Goal: Navigation & Orientation: Find specific page/section

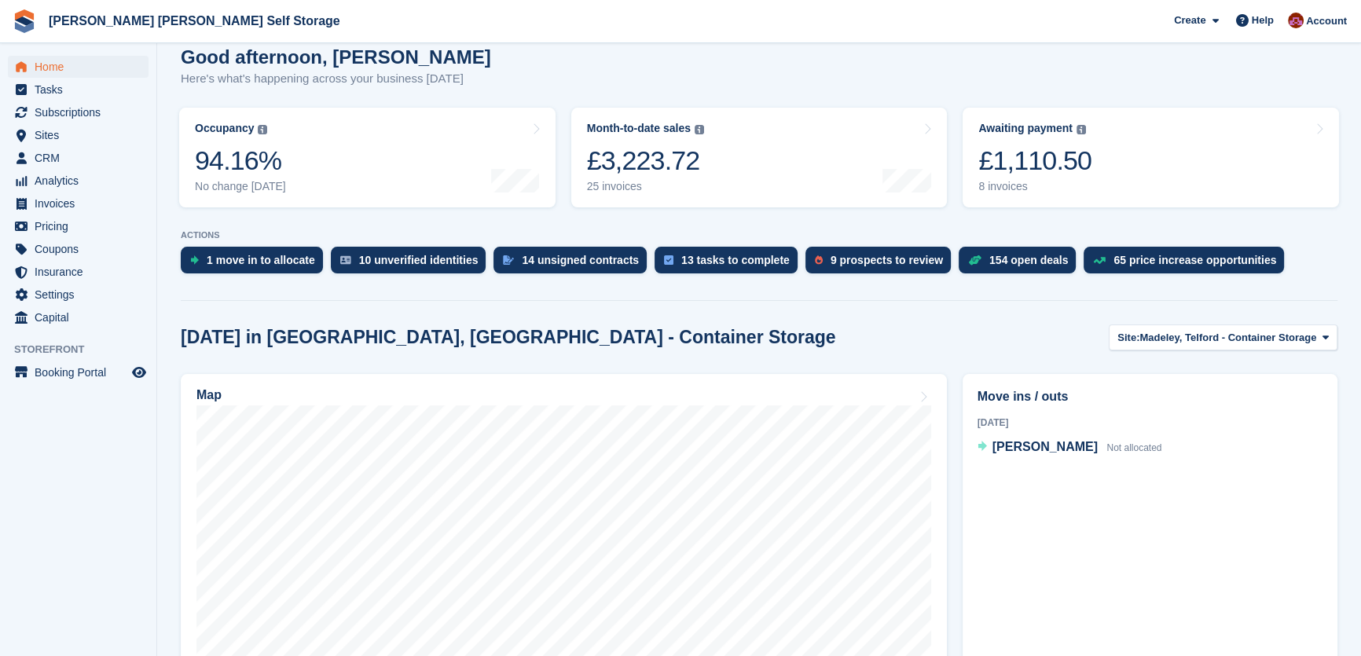
scroll to position [142, 0]
click at [693, 148] on div "£3,223.72" at bounding box center [645, 161] width 117 height 32
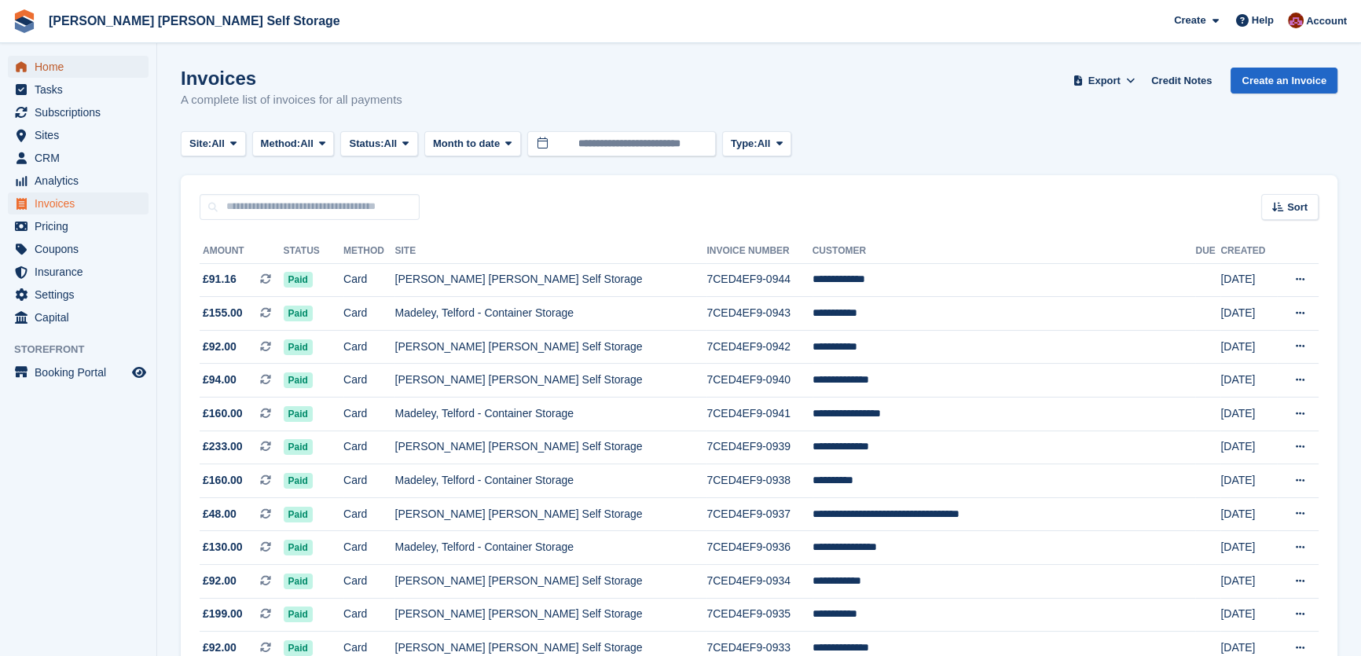
click at [69, 58] on span "Home" at bounding box center [82, 67] width 94 height 22
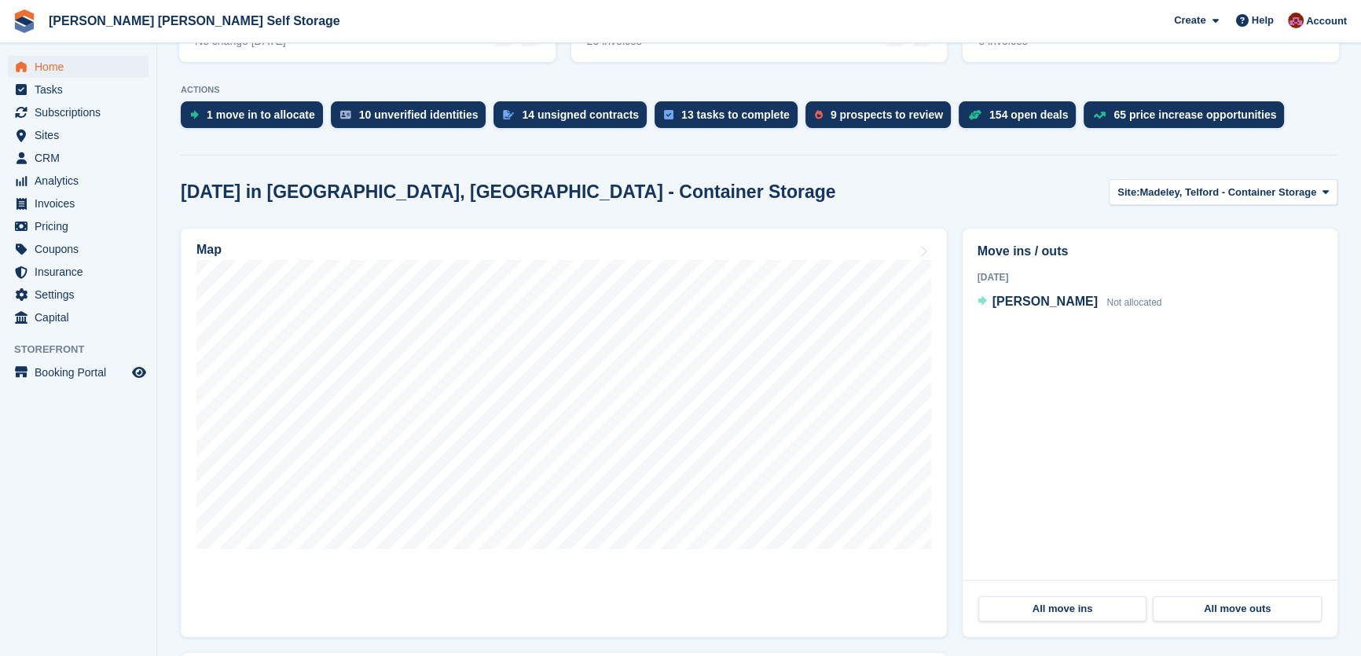
scroll to position [357, 0]
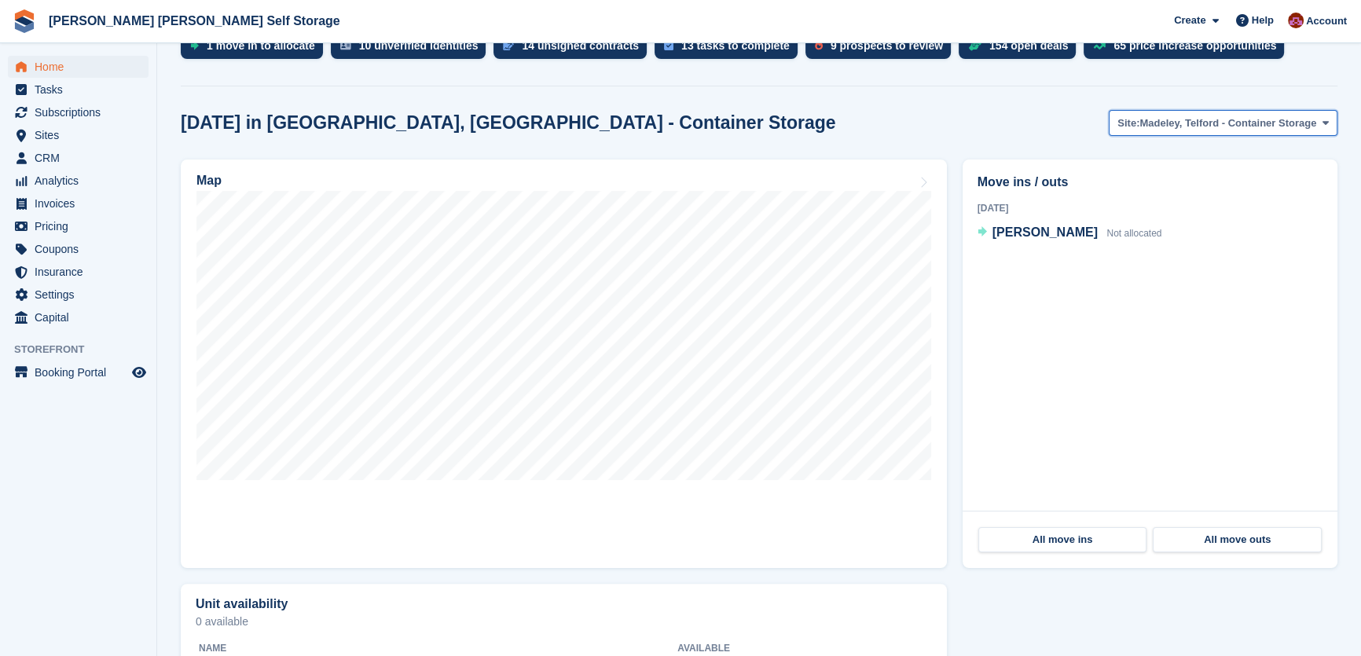
click at [1247, 127] on span "Madeley, Telford - Container Storage" at bounding box center [1228, 124] width 177 height 16
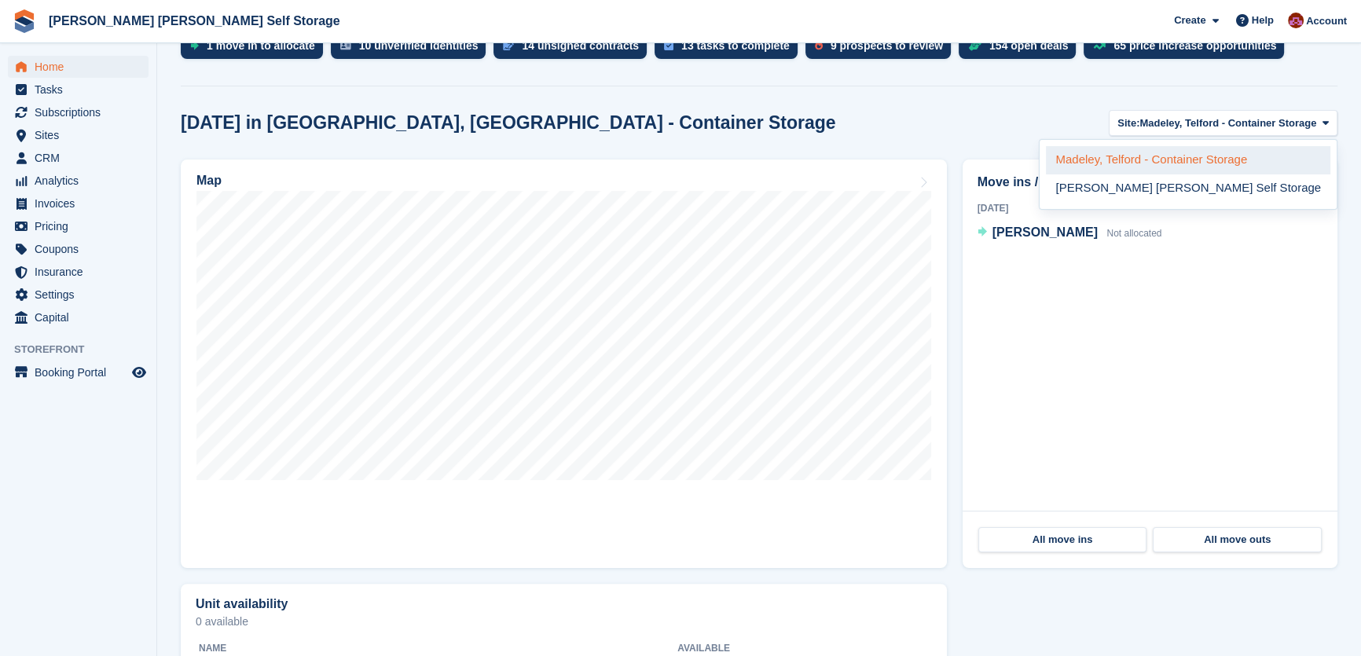
click at [1224, 164] on link "Madeley, Telford - Container Storage" at bounding box center [1188, 160] width 285 height 28
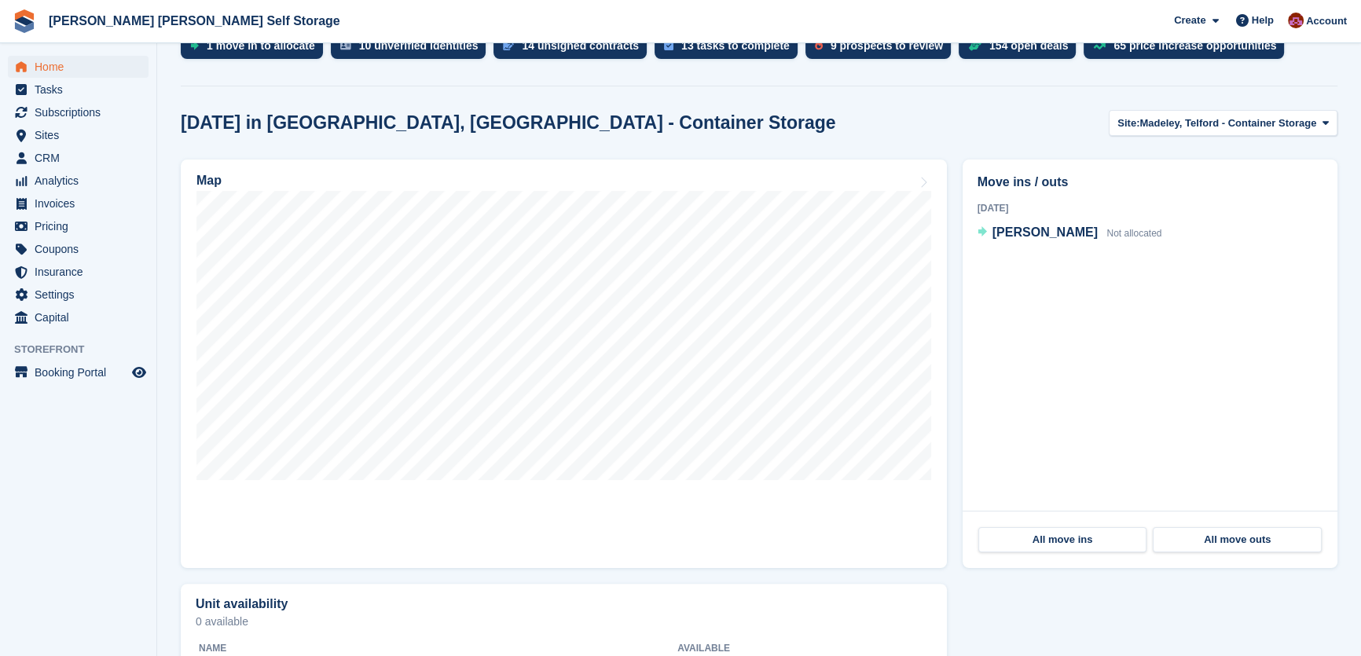
scroll to position [285, 0]
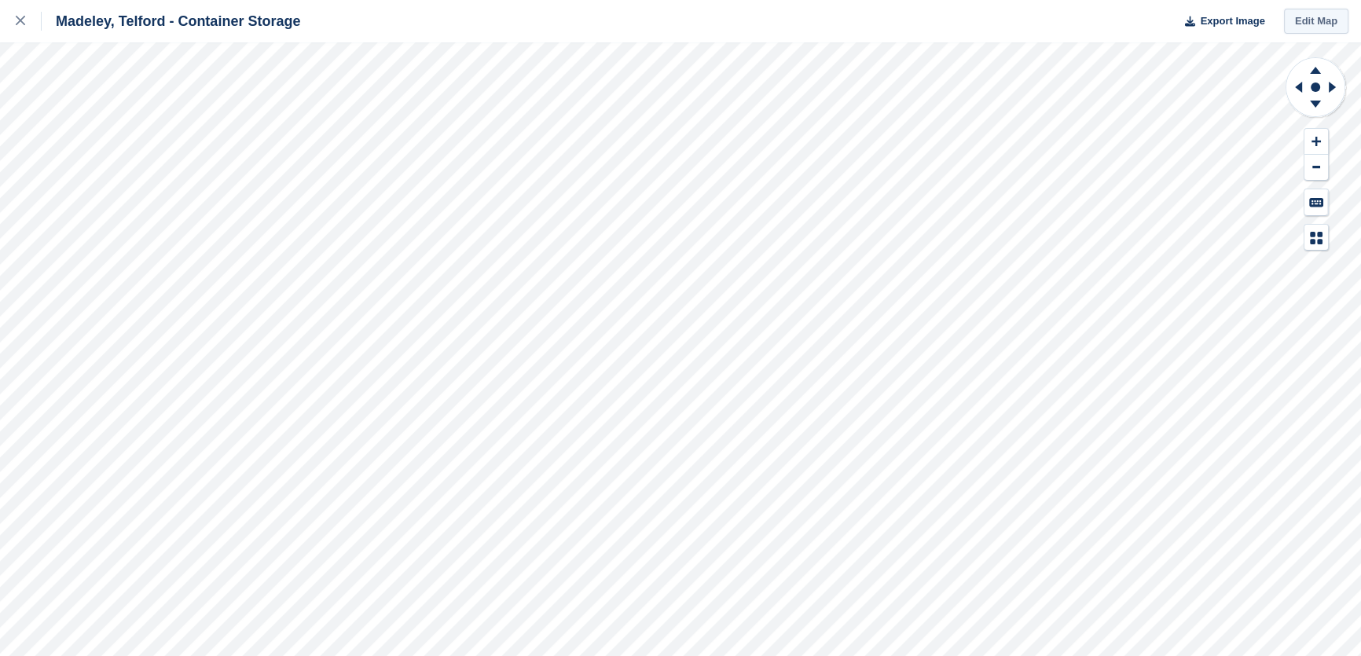
drag, startPoint x: 1312, startPoint y: 20, endPoint x: 1295, endPoint y: 25, distance: 18.1
click at [1312, 20] on link "Edit Map" at bounding box center [1316, 22] width 64 height 26
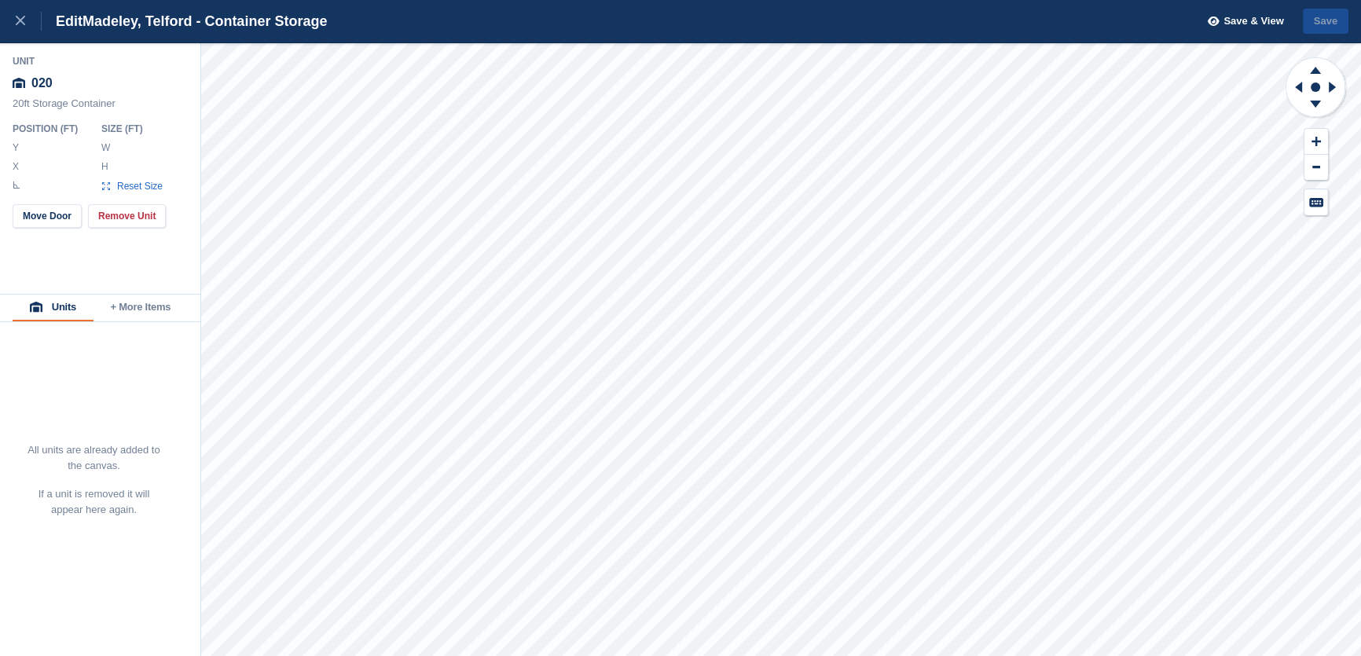
click at [73, 306] on button "Units" at bounding box center [53, 308] width 81 height 27
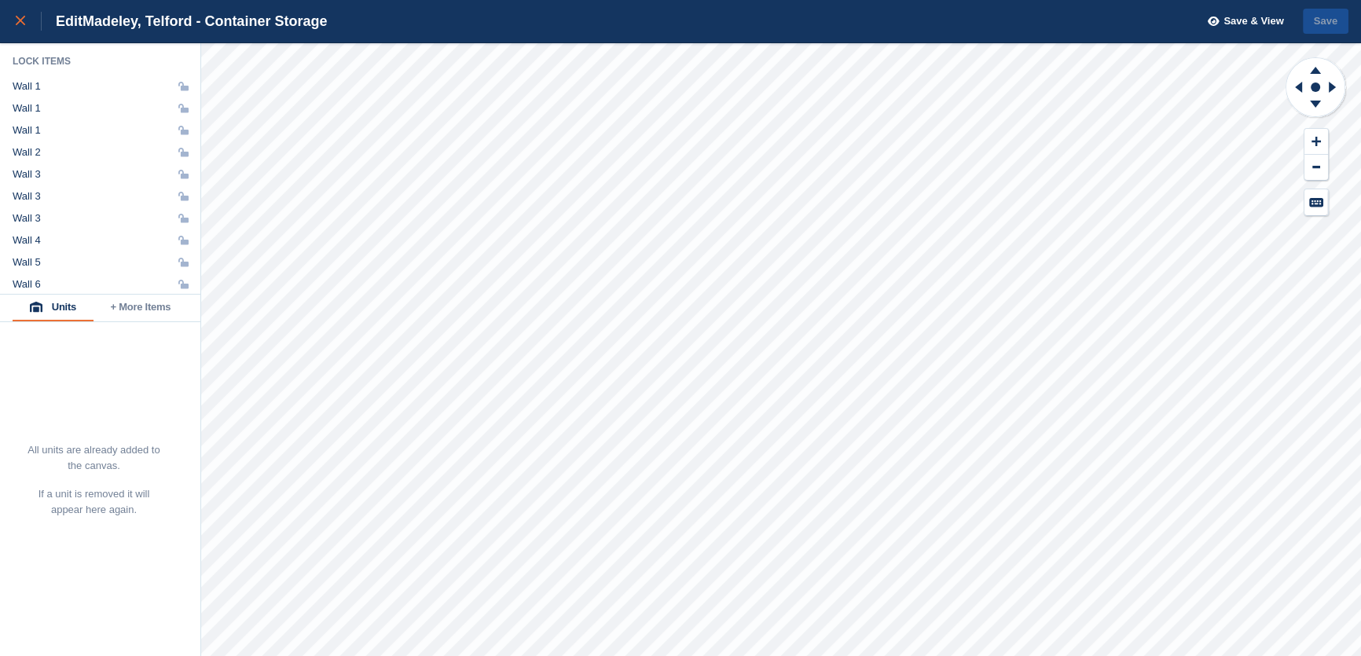
click at [7, 17] on link at bounding box center [21, 21] width 42 height 42
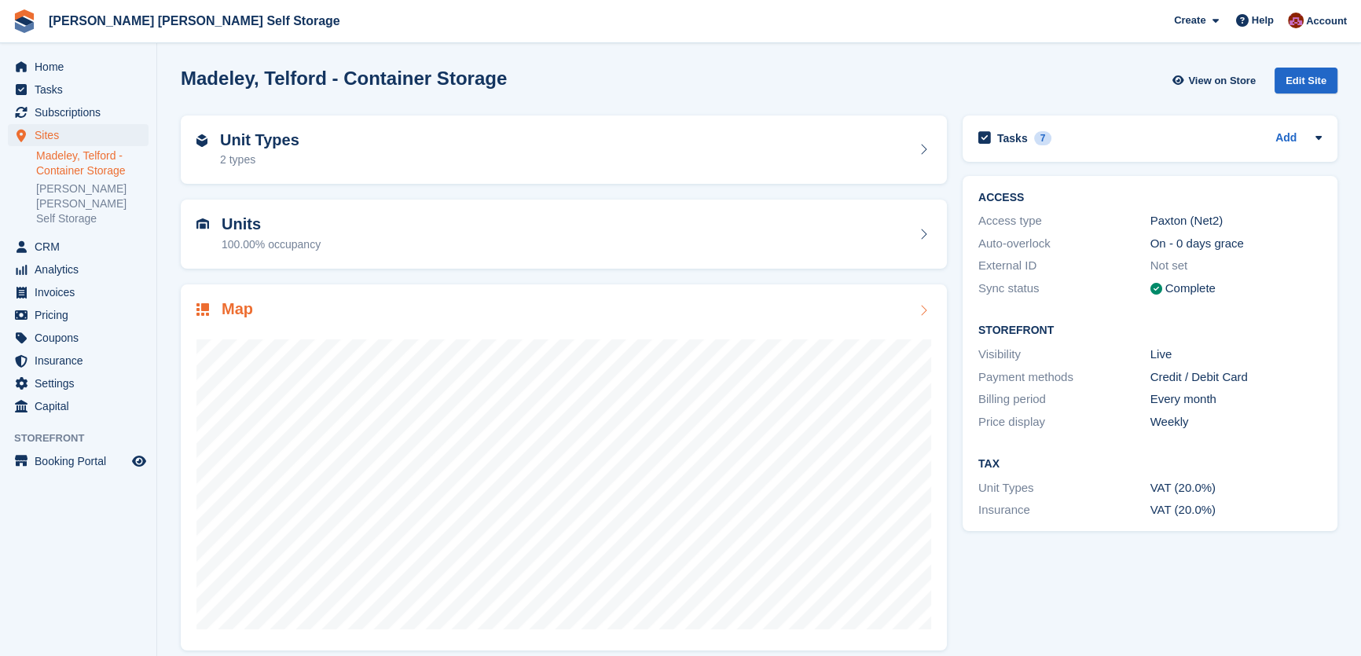
scroll to position [13, 0]
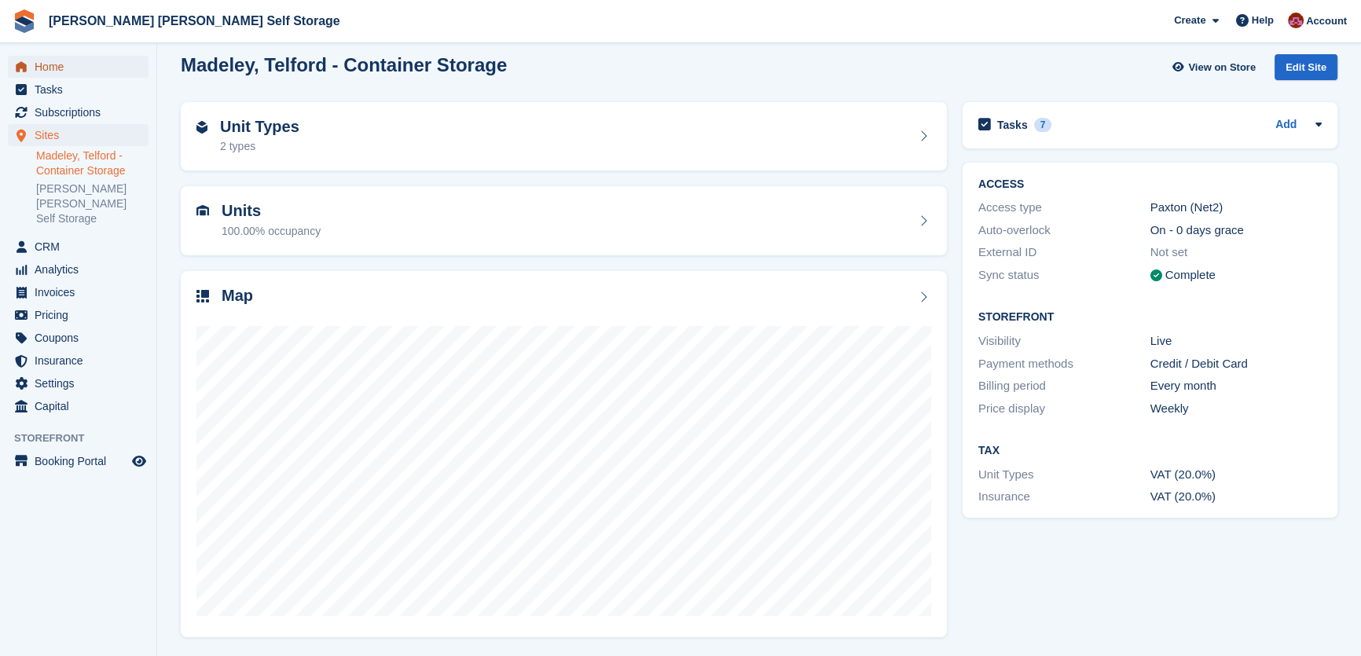
click at [63, 63] on span "Home" at bounding box center [82, 67] width 94 height 22
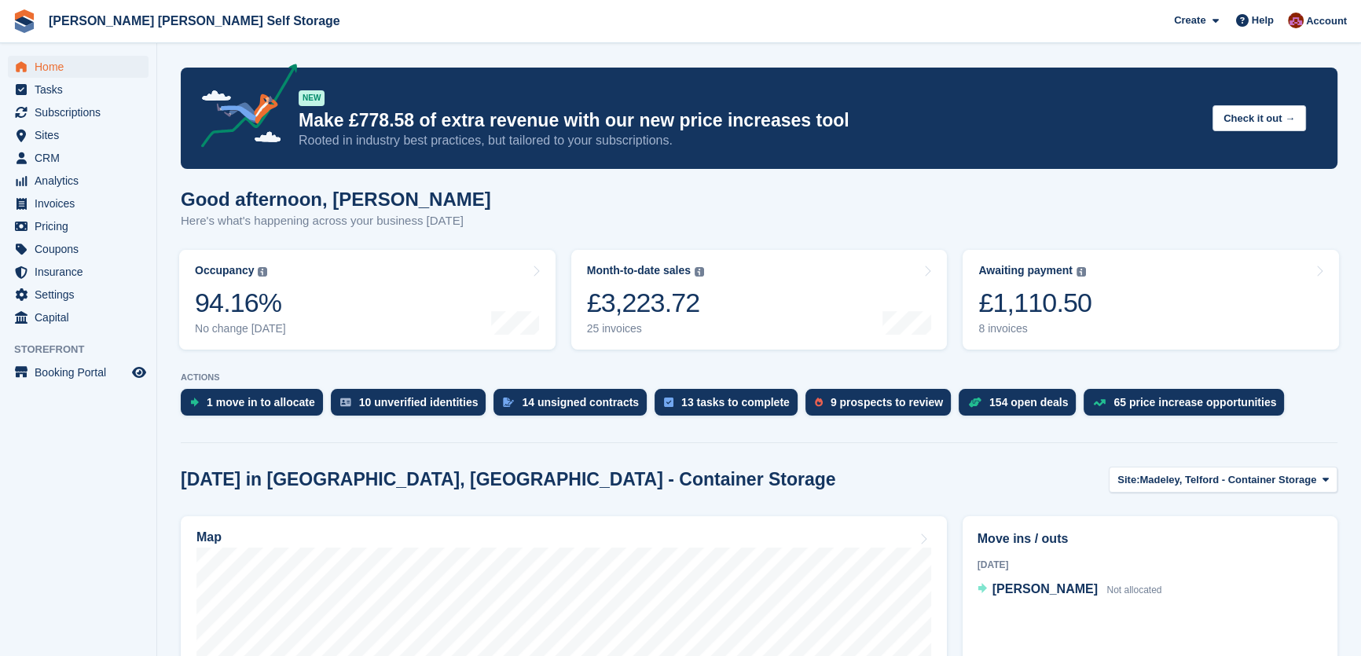
click at [1302, 13] on img at bounding box center [1296, 21] width 16 height 16
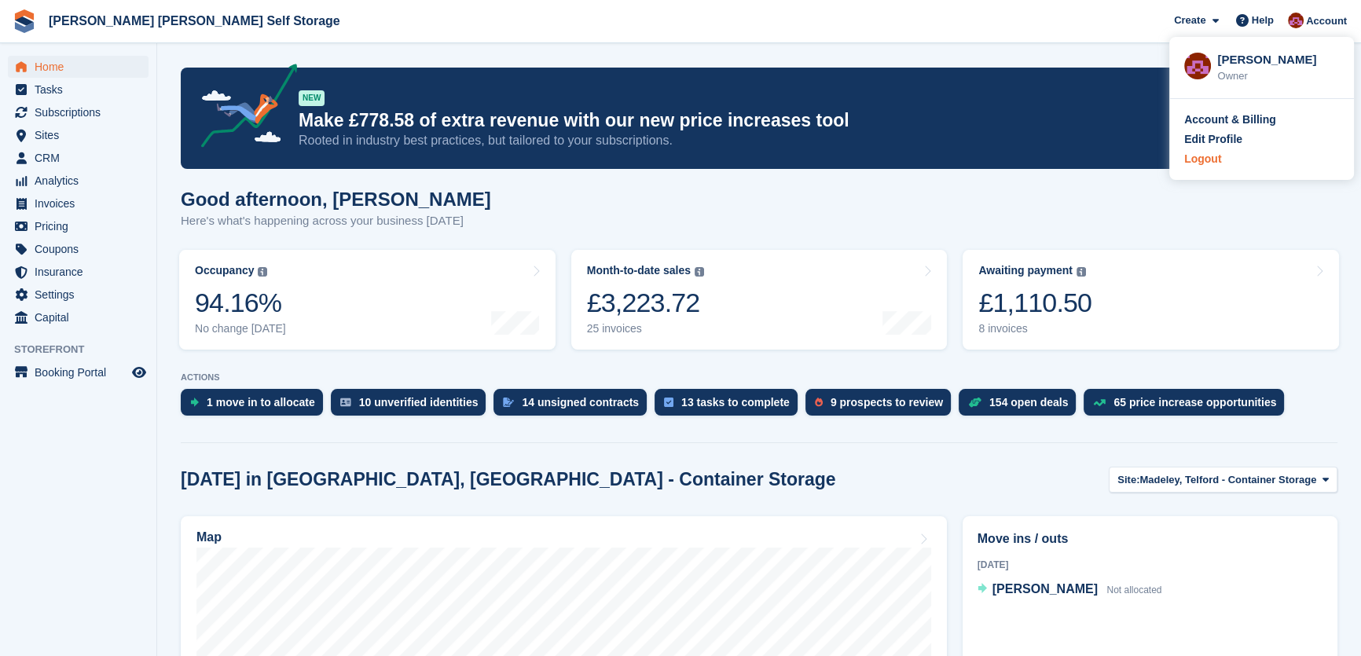
click at [1208, 165] on div "Logout" at bounding box center [1202, 159] width 37 height 17
